Goal: Information Seeking & Learning: Learn about a topic

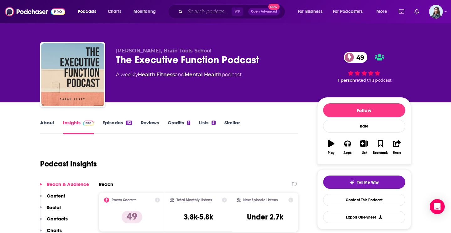
click at [211, 9] on input "Search podcasts, credits, & more..." at bounding box center [208, 12] width 46 height 10
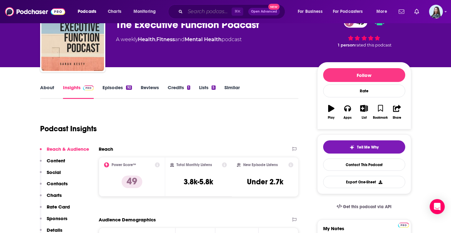
paste input "Strategic Minds"
type input "Strategic Minds"
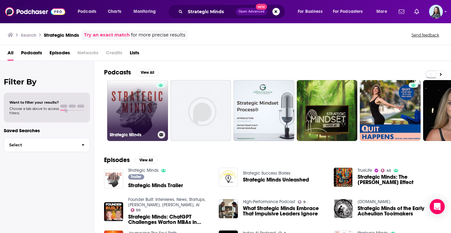
click at [148, 90] on link "Strategic Minds" at bounding box center [137, 110] width 61 height 61
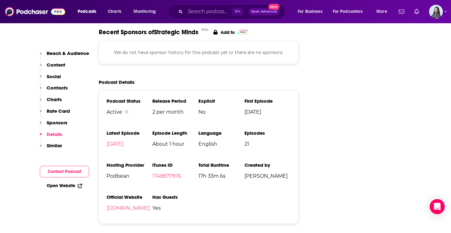
scroll to position [728, 0]
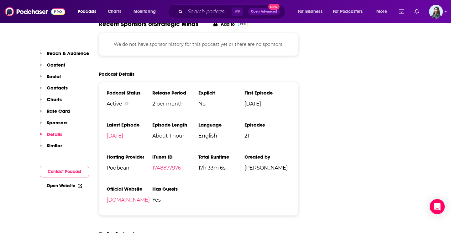
click at [163, 169] on link "1748877976" at bounding box center [166, 168] width 29 height 6
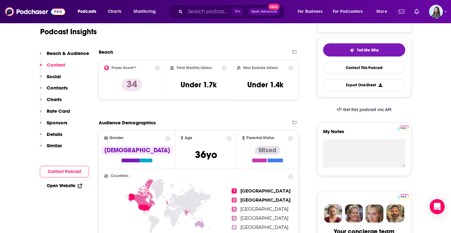
scroll to position [0, 0]
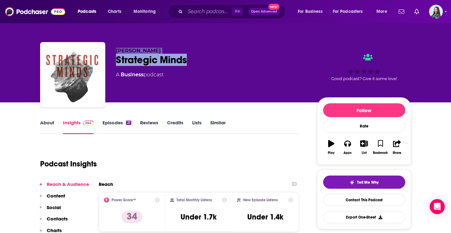
drag, startPoint x: 194, startPoint y: 59, endPoint x: 113, endPoint y: 48, distance: 81.6
click at [113, 48] on div "[PERSON_NAME] Strategic Minds A Business podcast Good podcast? Give it some lov…" at bounding box center [225, 76] width 371 height 68
copy div "[PERSON_NAME] Strategic Minds"
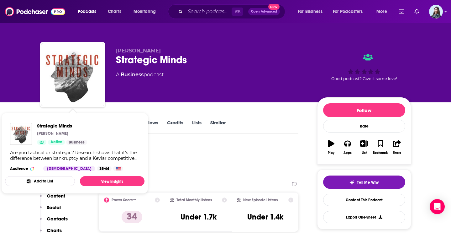
click at [40, 118] on div "Strategic Minds [PERSON_NAME] Active Business Are you tactical or strategic? Re…" at bounding box center [75, 147] width 140 height 58
click at [57, 110] on span "Strategic Minds [PERSON_NAME] Active Business Are you tactical or strategic? Re…" at bounding box center [74, 153] width 147 height 88
click at [27, 109] on span "Strategic Minds [PERSON_NAME] Active Business Are you tactical or strategic? Re…" at bounding box center [74, 153] width 147 height 88
click at [195, 156] on div "Podcast Insights" at bounding box center [167, 160] width 254 height 32
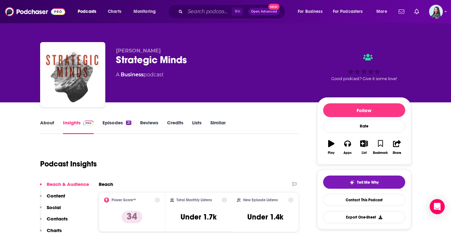
click at [48, 120] on link "About" at bounding box center [47, 126] width 14 height 14
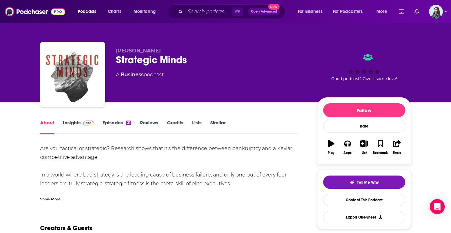
scroll to position [24, 0]
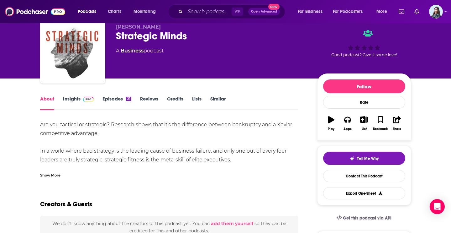
click at [54, 175] on div "Show More" at bounding box center [50, 174] width 20 height 6
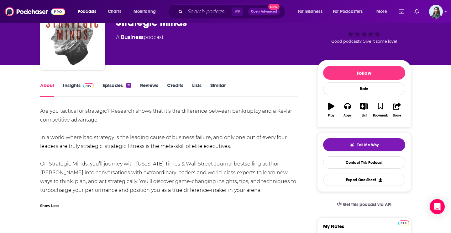
scroll to position [40, 0]
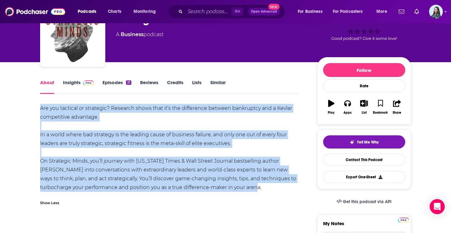
drag, startPoint x: 264, startPoint y: 186, endPoint x: 29, endPoint y: 99, distance: 250.6
copy div "Are you tactical or strategic? Research shows that it’s the difference between …"
